Goal: Use online tool/utility: Utilize a website feature to perform a specific function

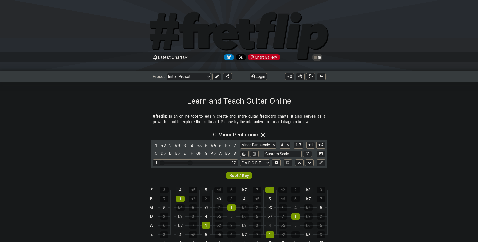
select select "A"
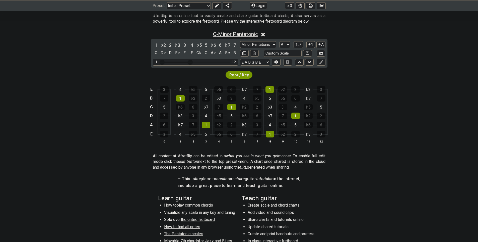
click at [249, 37] on span "C - Minor Pentatonic" at bounding box center [235, 34] width 45 height 6
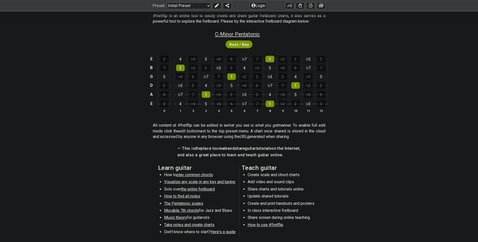
click at [251, 37] on span "C - Minor Pentatonic" at bounding box center [237, 34] width 45 height 6
select select "C"
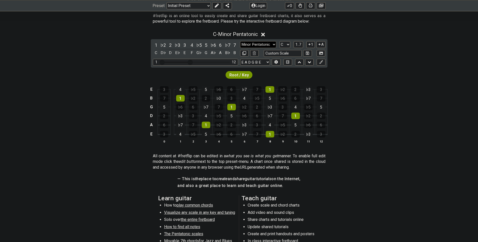
click at [274, 48] on select "Minor Pentatonic Click to edit Minor Pentatonic Major Pentatonic Minor Blues Ma…" at bounding box center [258, 44] width 36 height 7
click at [240, 48] on select "Minor Pentatonic Click to edit Minor Pentatonic Major Pentatonic Minor Blues Ma…" at bounding box center [258, 44] width 36 height 7
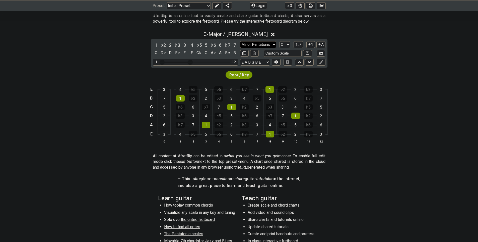
click at [260, 48] on select "Minor Pentatonic Click to edit Minor Pentatonic Major Pentatonic Minor Blues Ma…" at bounding box center [258, 44] width 36 height 7
select select "Dorian"
click at [240, 48] on select "Minor Pentatonic Click to edit Minor Pentatonic Major Pentatonic Minor Blues Ma…" at bounding box center [258, 44] width 36 height 7
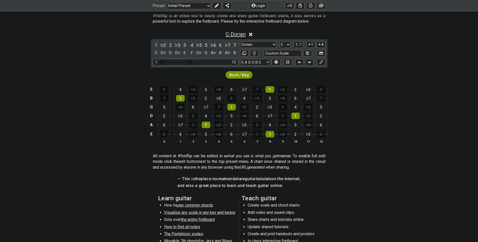
click at [242, 37] on span "C - Dorian" at bounding box center [236, 34] width 20 height 6
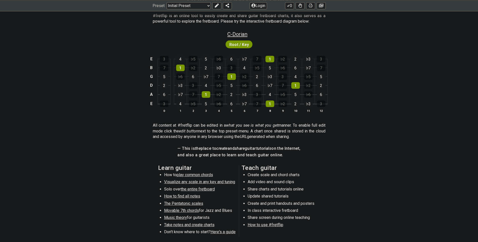
click at [242, 37] on span "C - Dorian" at bounding box center [238, 34] width 20 height 6
select select "Dorian"
select select "C"
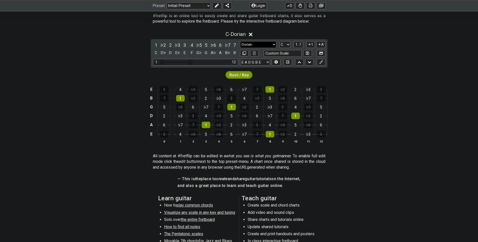
click at [255, 48] on select "Minor Pentatonic Click to edit Minor Pentatonic Major Pentatonic Minor Blues Ma…" at bounding box center [258, 44] width 36 height 7
select select "Phrygian"
click at [240, 48] on select "Minor Pentatonic Click to edit Minor Pentatonic Major Pentatonic Minor Blues Ma…" at bounding box center [258, 44] width 36 height 7
